Goal: Task Accomplishment & Management: Manage account settings

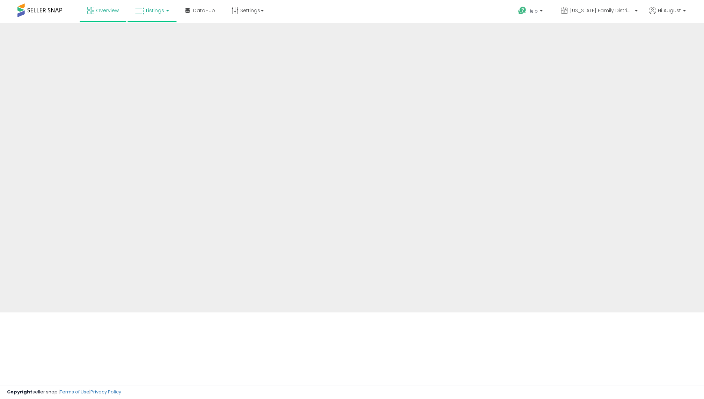
click at [152, 7] on span "Listings" at bounding box center [155, 10] width 18 height 7
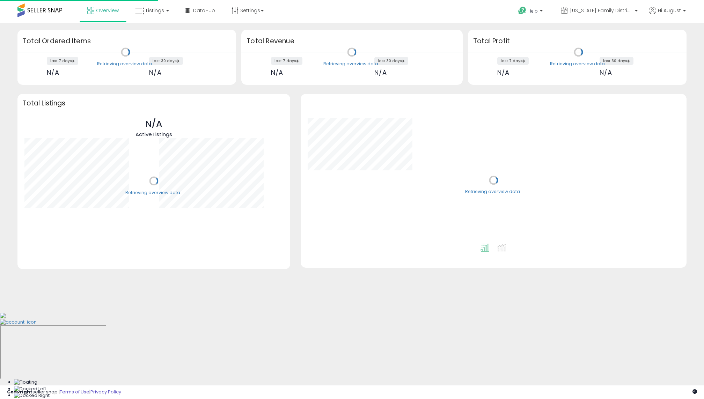
click at [159, 17] on link "Listings" at bounding box center [152, 10] width 44 height 21
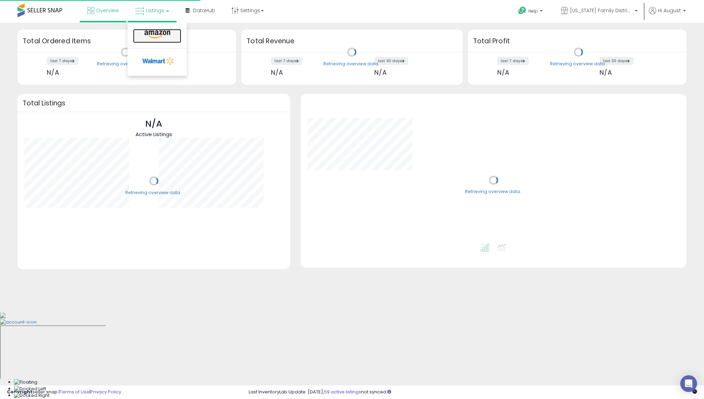
click at [159, 30] on icon at bounding box center [157, 34] width 30 height 9
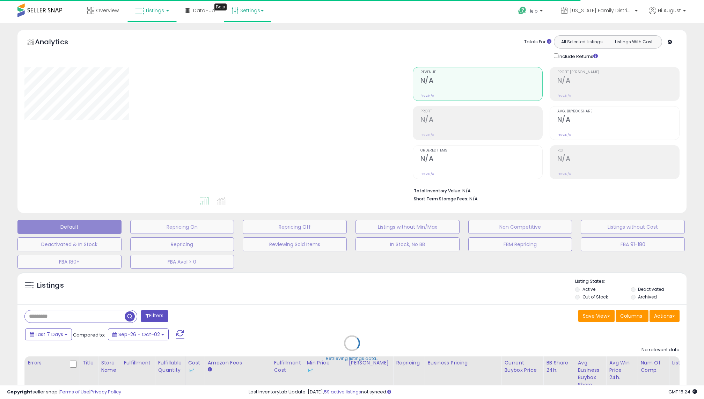
click at [243, 17] on link "Settings" at bounding box center [247, 10] width 43 height 21
click at [597, 15] on p "[US_STATE] Family Distribution" at bounding box center [599, 11] width 77 height 9
click at [597, 13] on span "[US_STATE] Family Distribution" at bounding box center [601, 10] width 63 height 7
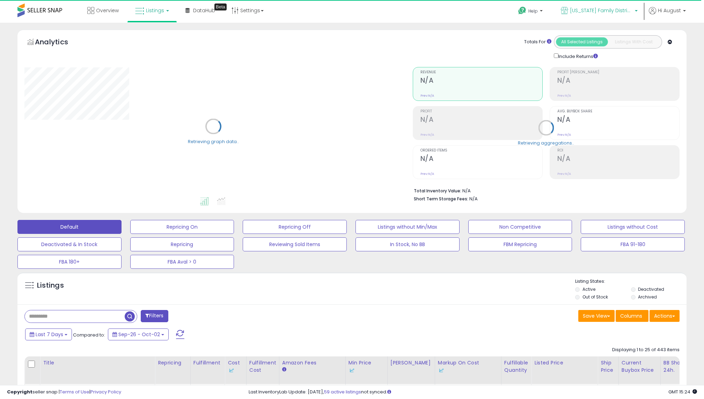
click at [592, 8] on span "[US_STATE] Family Distribution" at bounding box center [601, 10] width 63 height 7
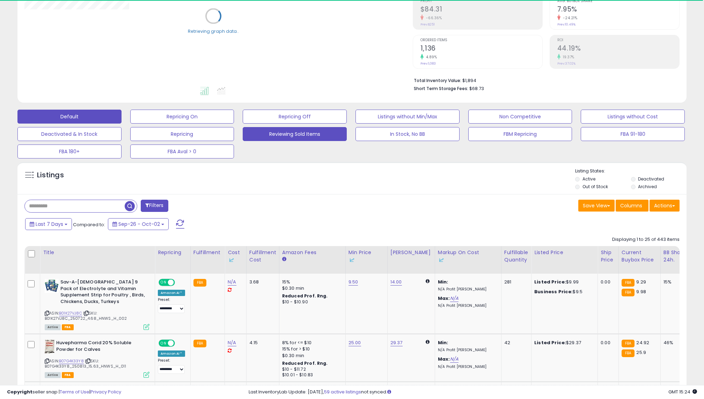
scroll to position [136, 0]
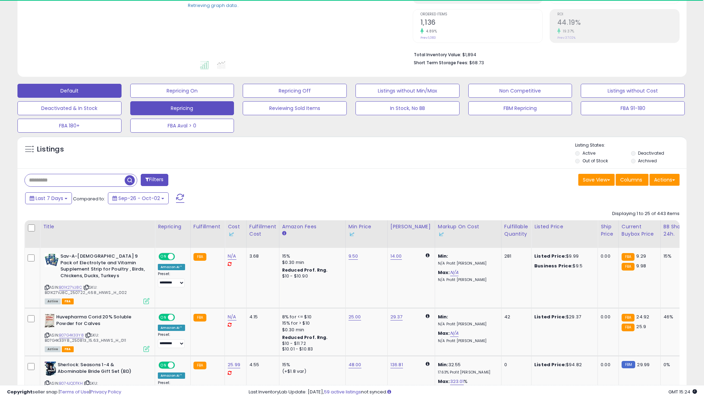
click at [204, 103] on button "Repricing" at bounding box center [182, 108] width 104 height 14
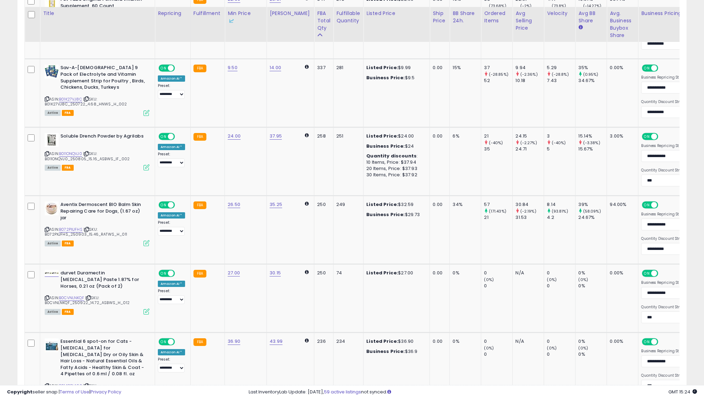
scroll to position [1031, 0]
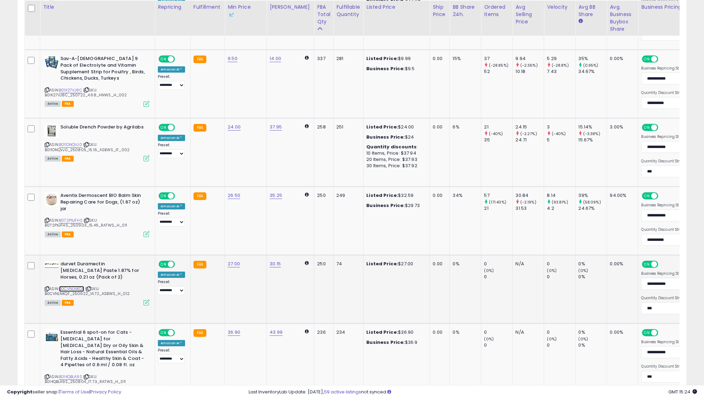
click at [72, 288] on link "B0CVNLNKQF" at bounding box center [71, 289] width 25 height 6
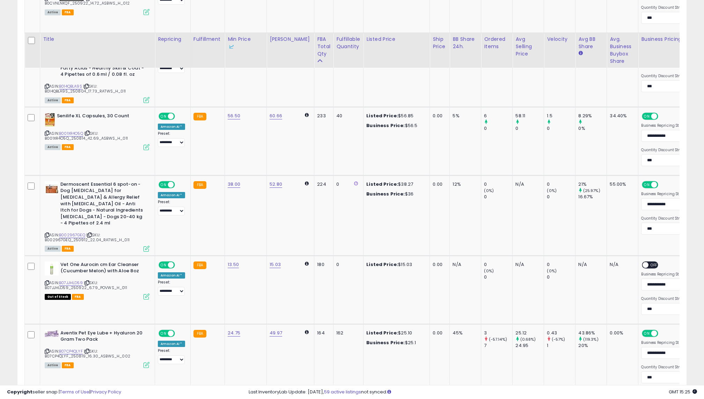
scroll to position [1354, 0]
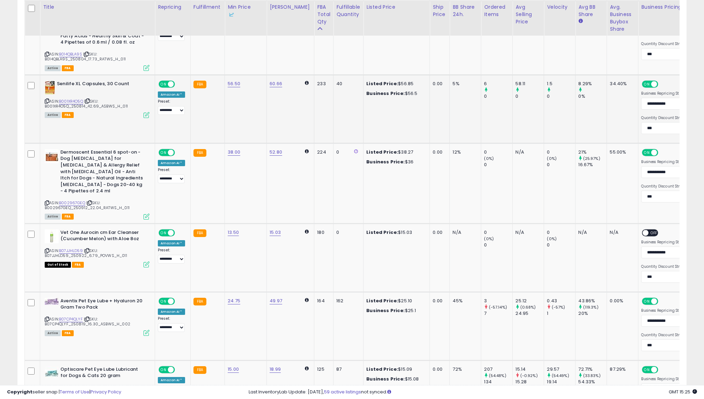
click at [60, 92] on div "ASIN: B001XR4O5Q | SKU: B001XR4O5Q_250814_42.69_ASBWS_H_011 Active FBA" at bounding box center [97, 99] width 105 height 37
click at [71, 99] on link "B001XR4O5Q" at bounding box center [71, 102] width 24 height 6
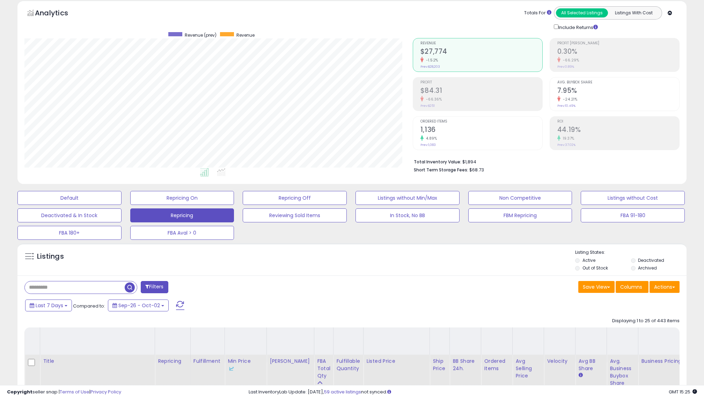
scroll to position [0, 0]
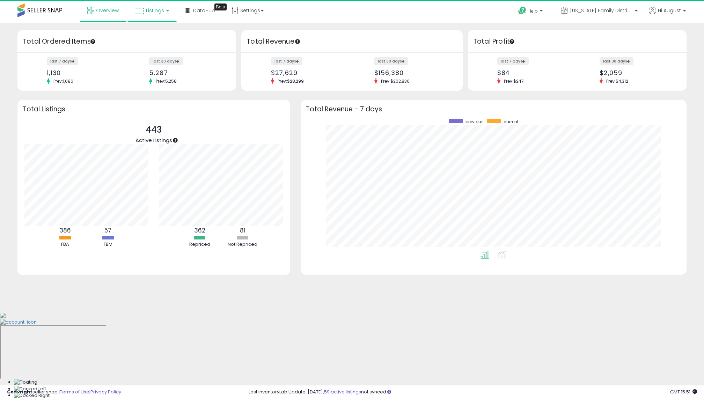
scroll to position [132, 372]
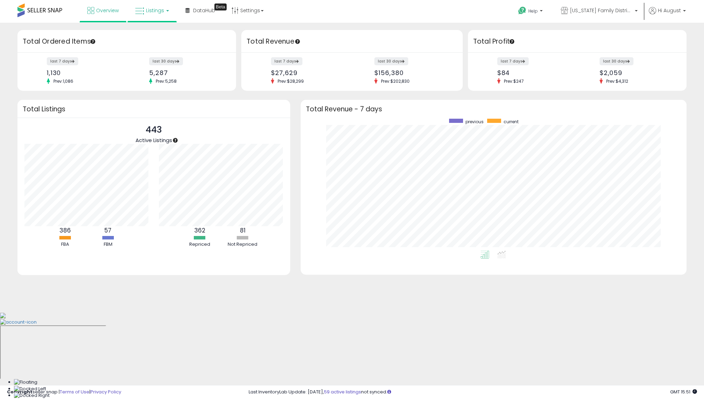
click at [146, 13] on span "Listings" at bounding box center [155, 10] width 18 height 7
click at [146, 37] on icon at bounding box center [157, 34] width 30 height 9
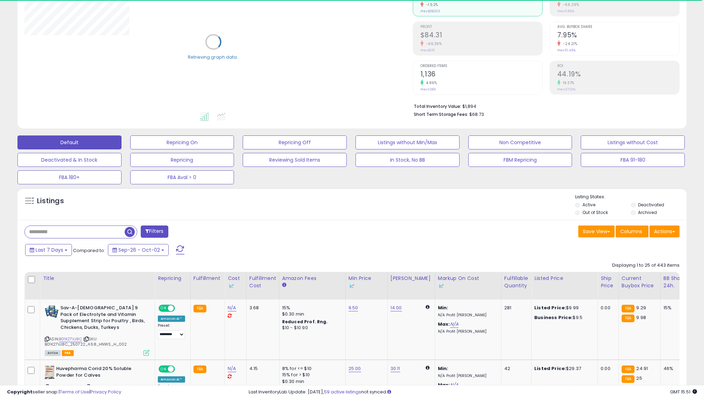
scroll to position [92, 0]
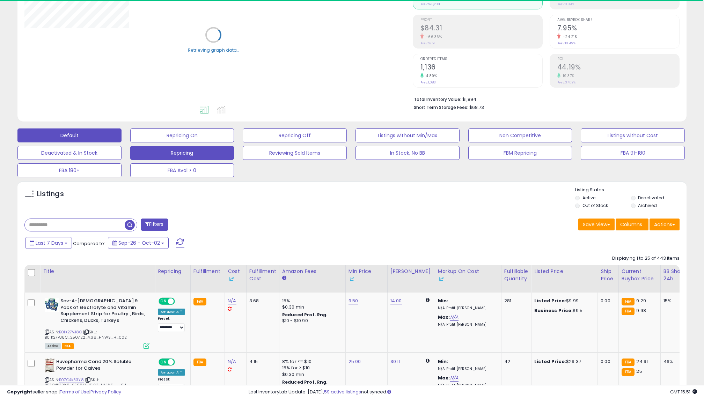
click at [198, 152] on button "Repricing" at bounding box center [182, 153] width 104 height 14
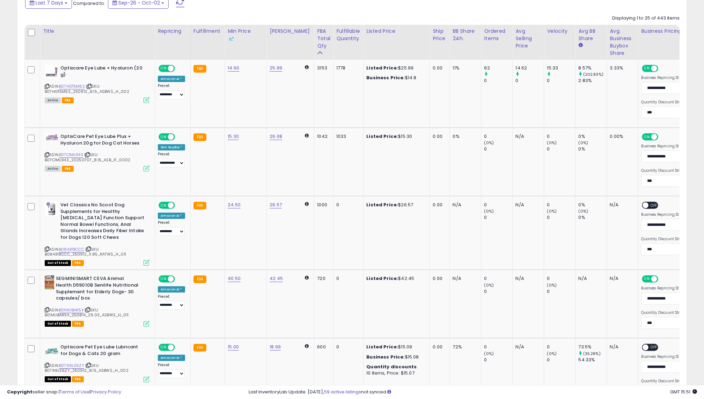
scroll to position [334, 0]
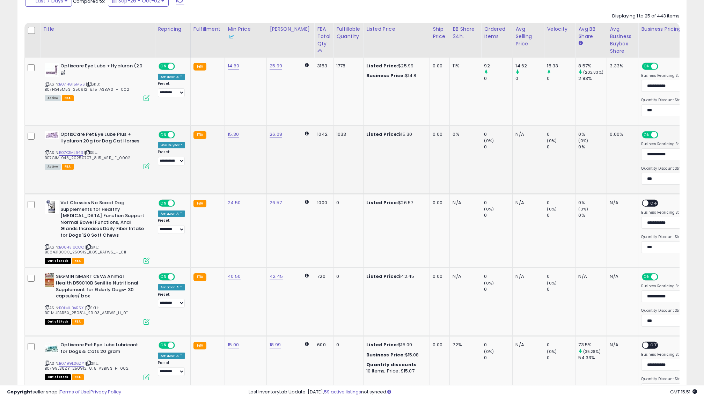
click at [81, 149] on div "ASIN: B07C1ML943 | SKU: B07C1ML943_20250707_8.15_ASB_IF_0002 Active FBA" at bounding box center [97, 149] width 105 height 37
click at [79, 151] on link "B07C1ML943" at bounding box center [71, 153] width 24 height 6
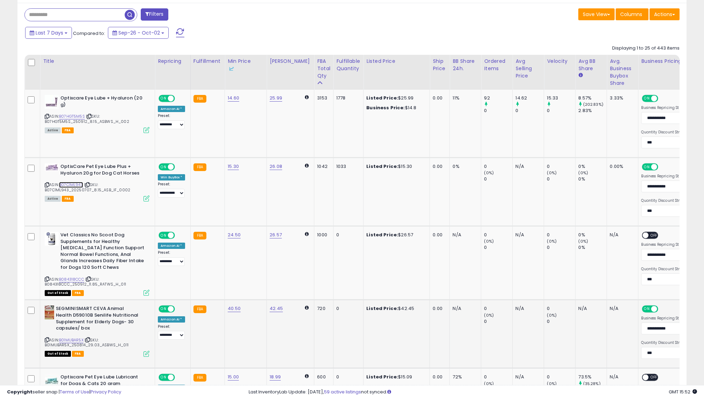
scroll to position [301, 0]
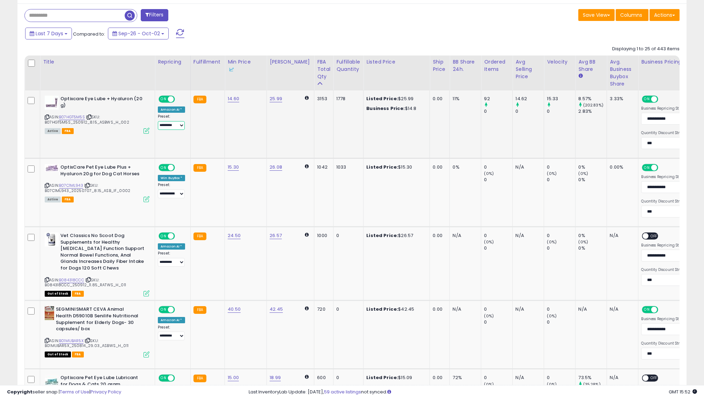
click at [182, 124] on select "**********" at bounding box center [171, 125] width 27 height 9
select select "**********"
click at [158, 121] on select "**********" at bounding box center [171, 125] width 27 height 9
click at [72, 116] on link "B07HGT5M5S" at bounding box center [72, 117] width 26 height 6
click at [229, 98] on link "14.60" at bounding box center [234, 98] width 12 height 7
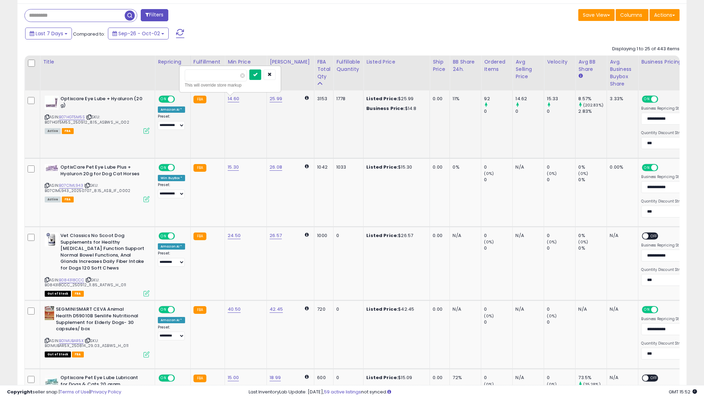
drag, startPoint x: 196, startPoint y: 75, endPoint x: 255, endPoint y: 77, distance: 59.1
click at [255, 77] on div "*****" at bounding box center [230, 76] width 91 height 12
type input "****"
click button "submit" at bounding box center [255, 75] width 12 height 10
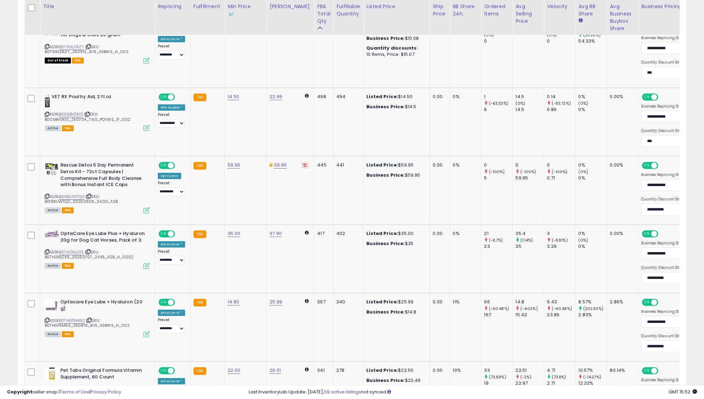
scroll to position [651, 0]
click at [72, 195] on link "B018KUWTQO" at bounding box center [71, 197] width 25 height 6
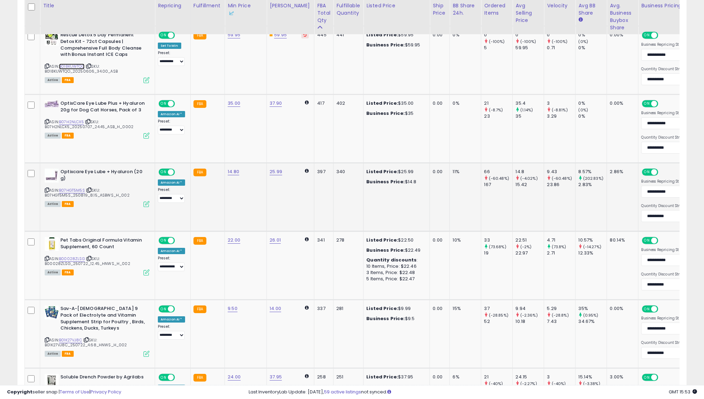
scroll to position [784, 0]
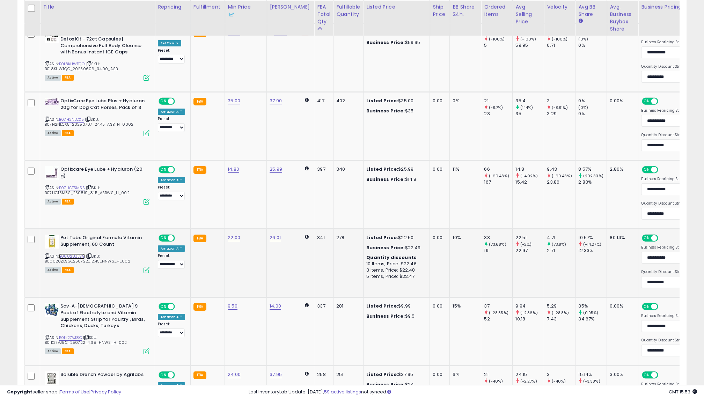
click at [73, 254] on link "B00028ZLSG" at bounding box center [72, 257] width 26 height 6
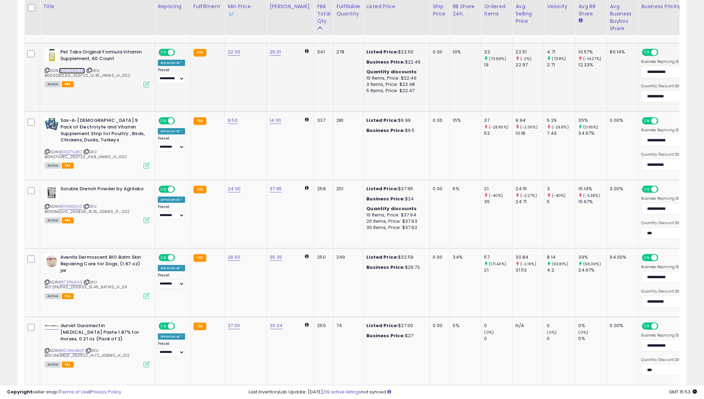
scroll to position [970, 0]
click at [81, 203] on link "B011ONQVJ0" at bounding box center [70, 206] width 23 height 6
click at [228, 185] on link "24.00" at bounding box center [234, 188] width 13 height 7
drag, startPoint x: 199, startPoint y: 162, endPoint x: 292, endPoint y: 165, distance: 92.3
click at [292, 165] on tbody "**********" at bounding box center [370, 289] width 691 height 1734
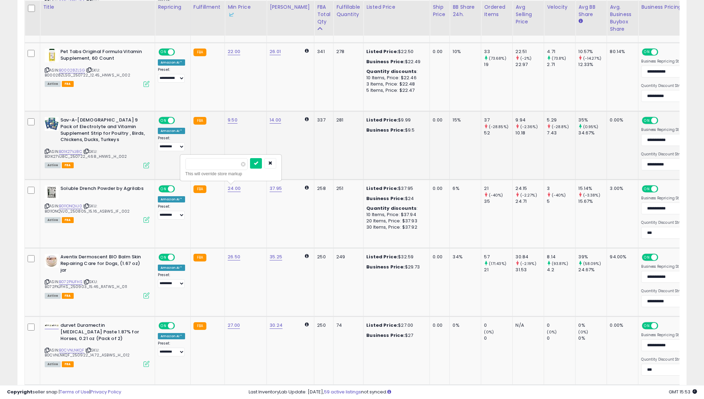
type input "**"
click button "submit" at bounding box center [256, 163] width 12 height 10
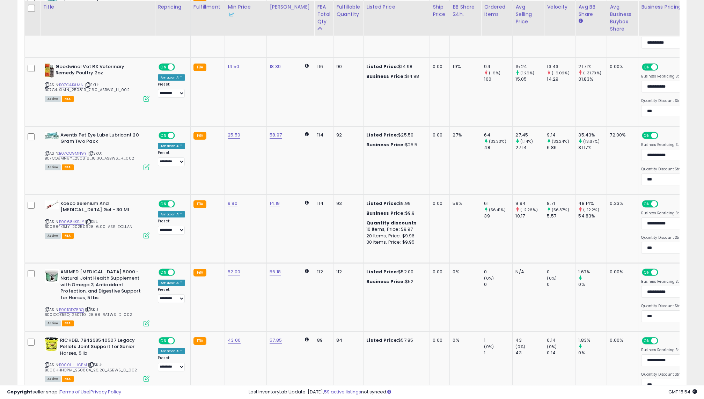
scroll to position [1728, 0]
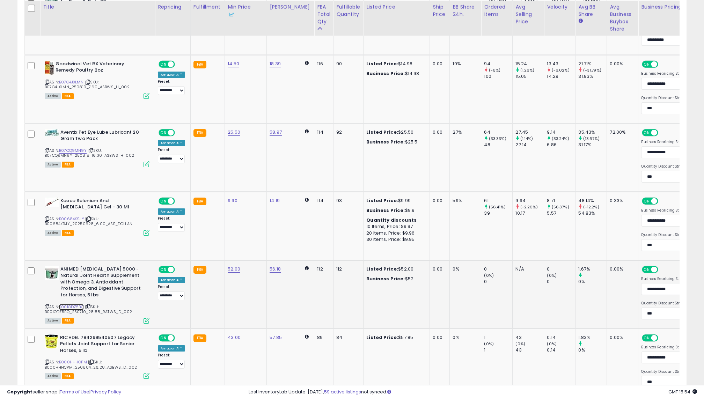
click at [74, 304] on link "B001ODZ5BQ" at bounding box center [71, 307] width 25 height 6
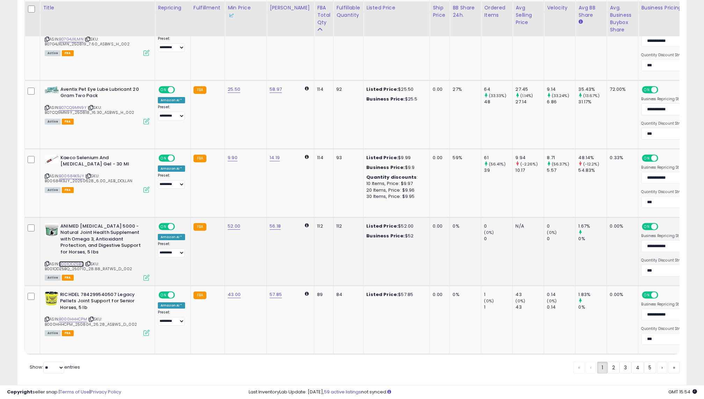
scroll to position [1772, 0]
click at [71, 316] on link "B000HHHCPM" at bounding box center [73, 319] width 28 height 6
click at [617, 361] on link "2" at bounding box center [614, 367] width 12 height 12
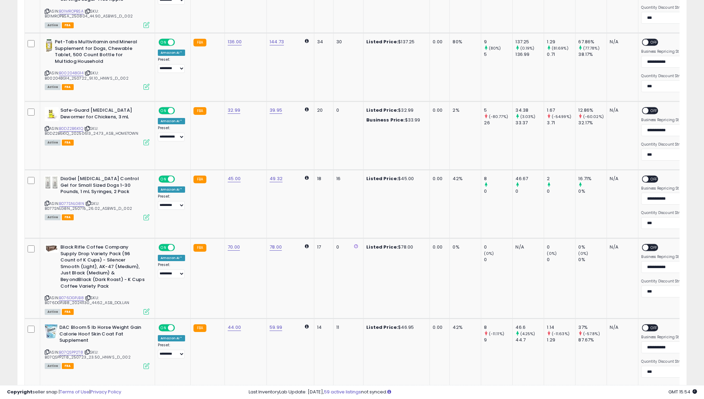
scroll to position [1716, 0]
